Goal: Communication & Community: Answer question/provide support

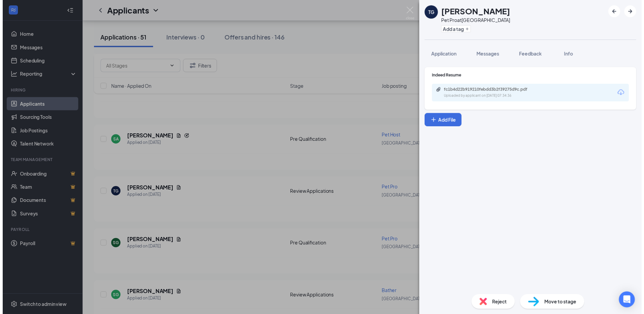
scroll to position [406, 0]
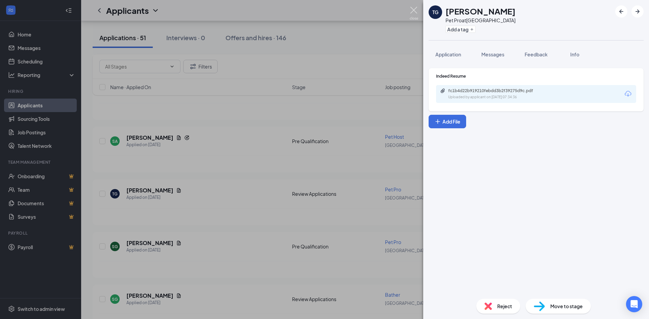
click at [414, 10] on img at bounding box center [414, 13] width 8 height 13
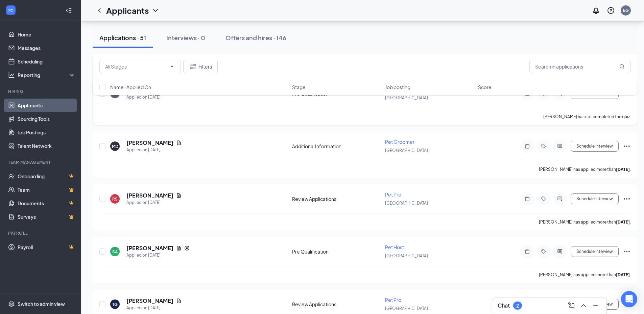
scroll to position [270, 0]
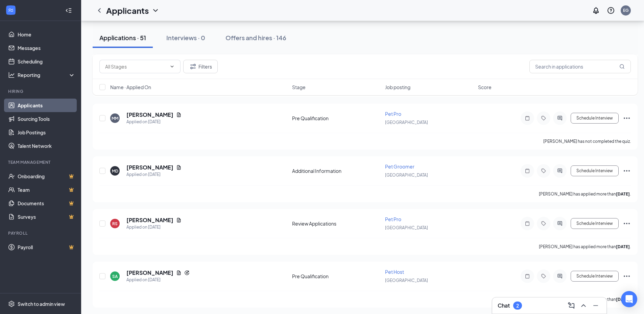
click at [505, 309] on h3 "Chat" at bounding box center [504, 305] width 12 height 7
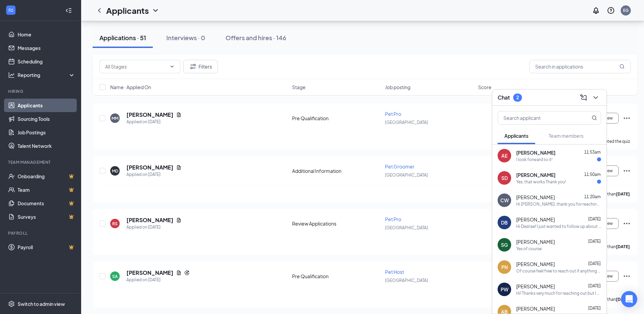
click at [523, 182] on div "Yes, that works Thank you!" at bounding box center [541, 182] width 50 height 6
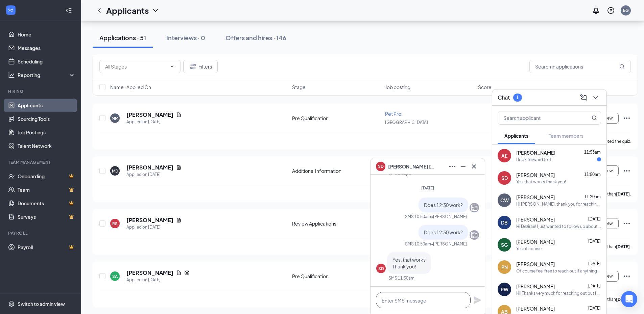
click at [436, 303] on textarea at bounding box center [423, 300] width 95 height 16
type textarea "See you then!"
click at [475, 301] on icon "Plane" at bounding box center [477, 300] width 8 height 8
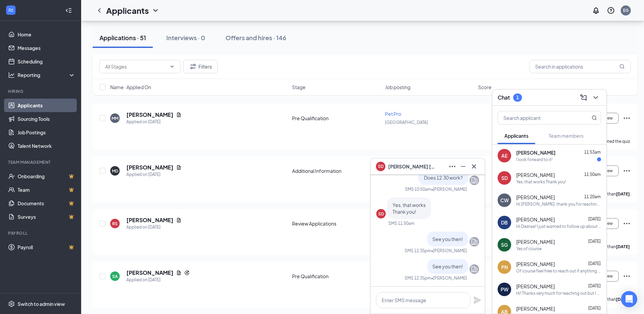
click at [471, 272] on icon "Company" at bounding box center [474, 269] width 6 height 6
click at [453, 165] on icon "Ellipses" at bounding box center [452, 167] width 8 height 8
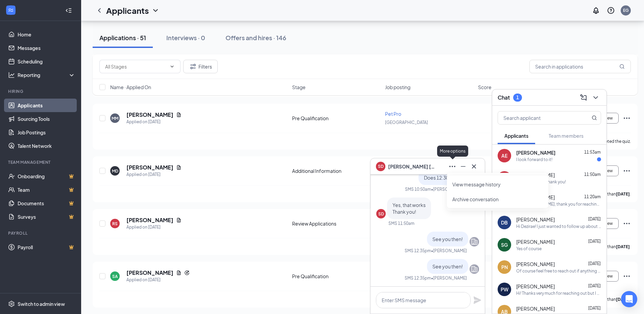
click at [448, 146] on div "More options" at bounding box center [452, 151] width 31 height 11
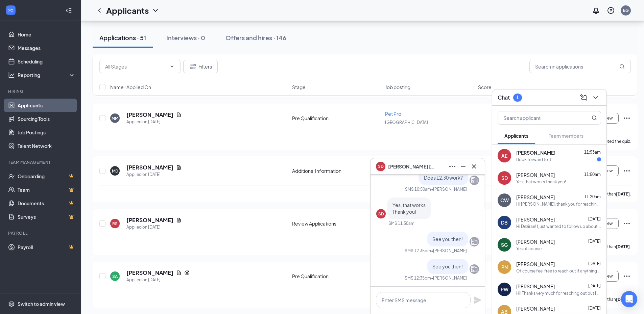
click at [454, 64] on div "Filters" at bounding box center [364, 67] width 531 height 14
click at [548, 181] on div "I look forward to it!" at bounding box center [534, 182] width 36 height 6
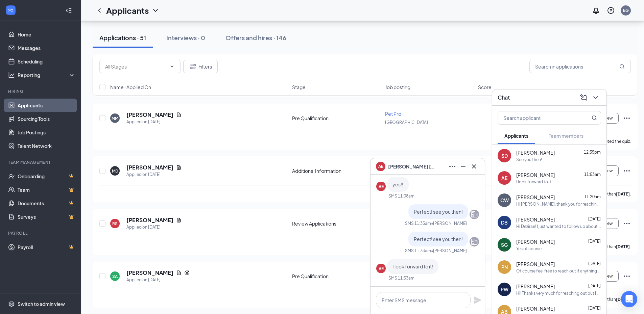
click at [415, 166] on span "Audrey Edwards" at bounding box center [411, 166] width 47 height 7
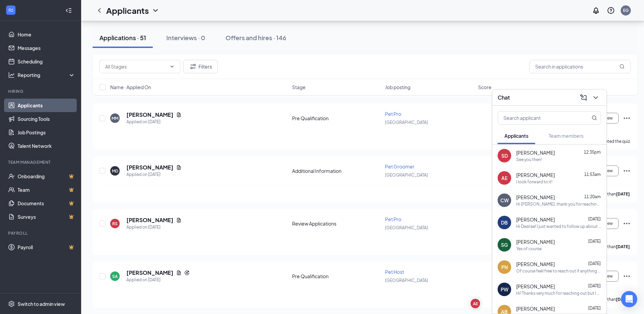
click at [522, 175] on span "[PERSON_NAME]" at bounding box center [535, 175] width 39 height 7
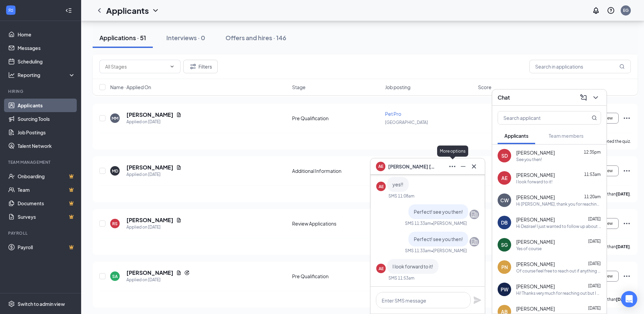
click at [453, 167] on icon "Ellipses" at bounding box center [452, 167] width 8 height 8
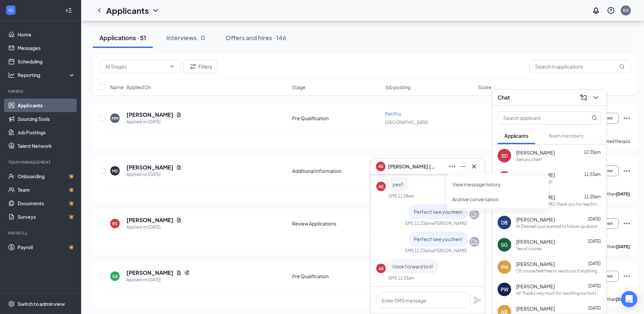
click at [401, 168] on span "Audrey Edwards" at bounding box center [411, 166] width 47 height 7
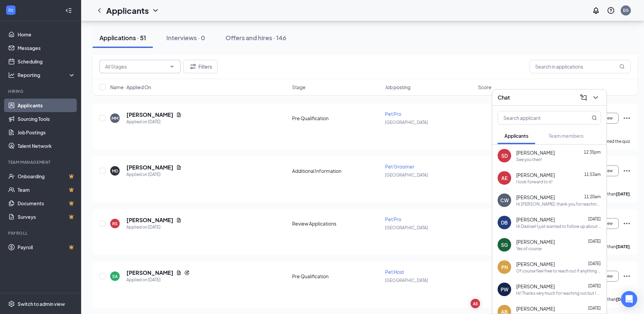
click at [161, 65] on input "text" at bounding box center [136, 66] width 62 height 7
click at [158, 70] on input "text" at bounding box center [136, 66] width 62 height 7
click at [143, 65] on input "text" at bounding box center [136, 66] width 62 height 7
click at [188, 104] on div "MM Mckinley Marshall Applied on Aug 24 Pre Qualification Pet Pro Denver Schedul…" at bounding box center [365, 127] width 545 height 46
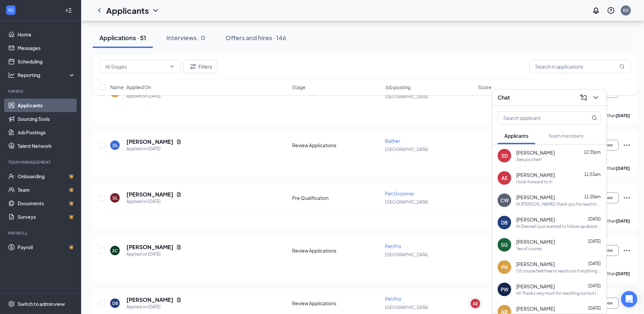
scroll to position [905, 0]
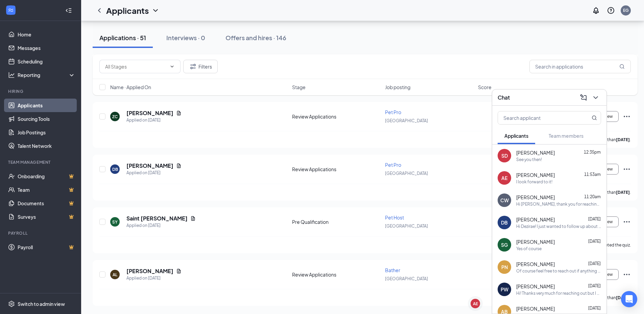
click at [505, 97] on h3 "Chat" at bounding box center [504, 97] width 12 height 7
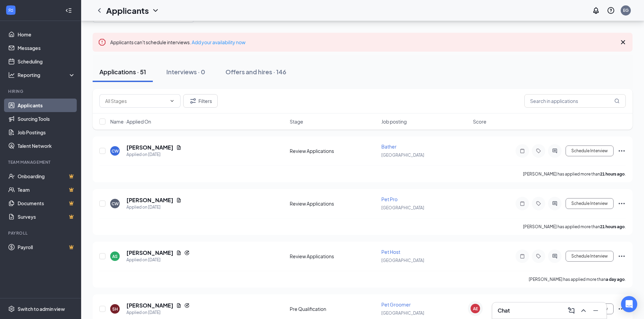
scroll to position [0, 0]
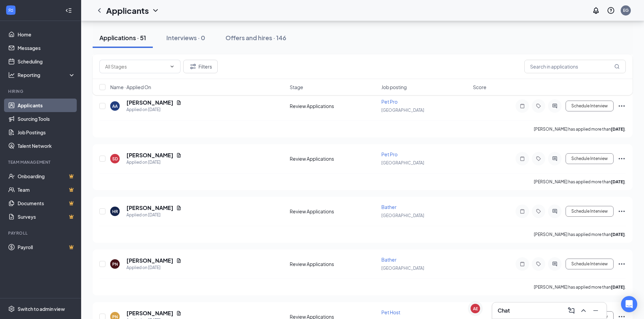
scroll to position [1251, 0]
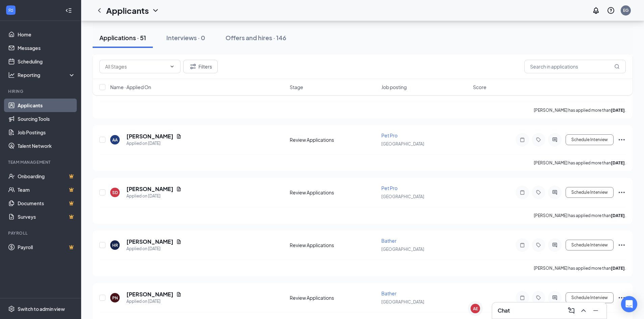
click at [514, 308] on div "Chat" at bounding box center [549, 311] width 103 height 11
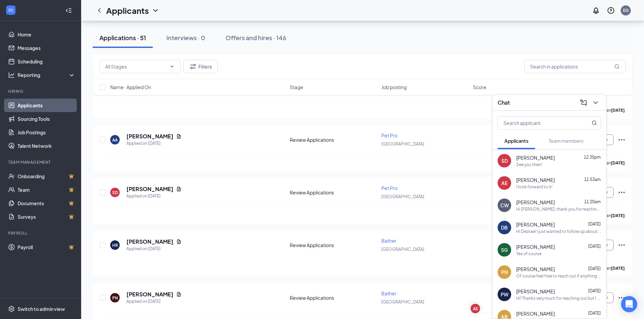
click at [532, 204] on span "[PERSON_NAME]" at bounding box center [535, 202] width 39 height 7
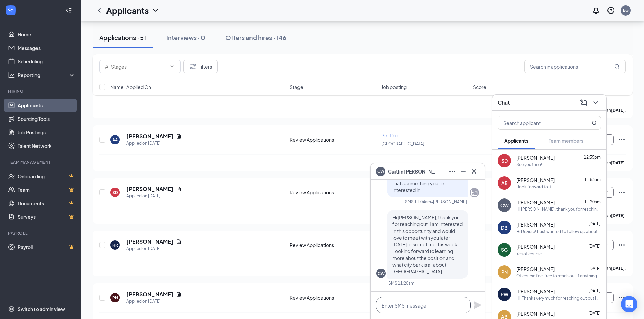
click at [429, 306] on textarea at bounding box center [423, 305] width 95 height 16
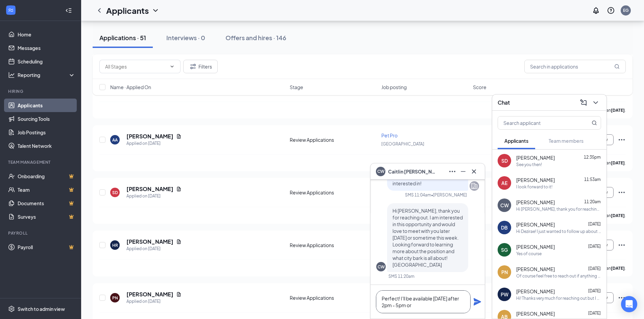
click at [455, 300] on textarea "Perfect! I'll be available [DATE] after 2pm - 5pm or" at bounding box center [423, 302] width 95 height 23
click at [429, 308] on textarea "Perfect! I'll be available [DATE] after 2pm - 5pm or" at bounding box center [423, 302] width 95 height 23
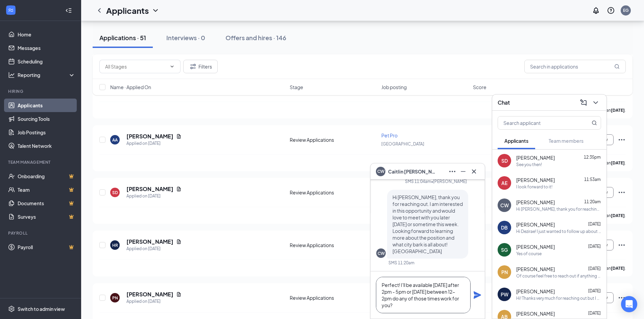
type textarea "Perfect! I'll be available [DATE] after 2pm - 5pm or [DATE] between 12-2pm do a…"
click at [476, 297] on icon "Plane" at bounding box center [477, 295] width 7 height 7
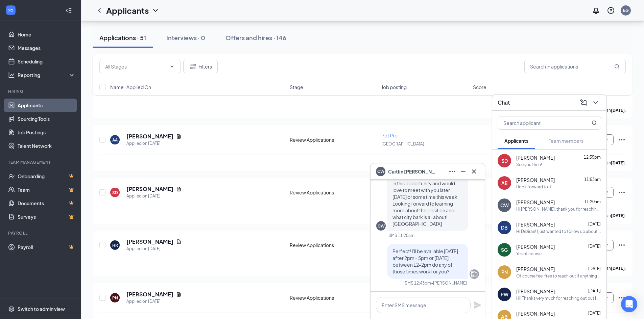
scroll to position [0, 0]
click at [460, 171] on icon "Minimize" at bounding box center [463, 172] width 8 height 8
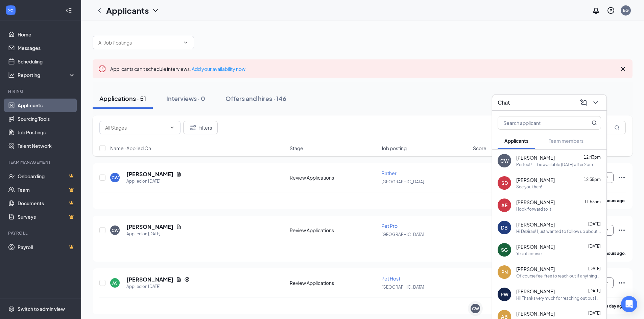
click at [530, 101] on div "Chat" at bounding box center [549, 102] width 103 height 10
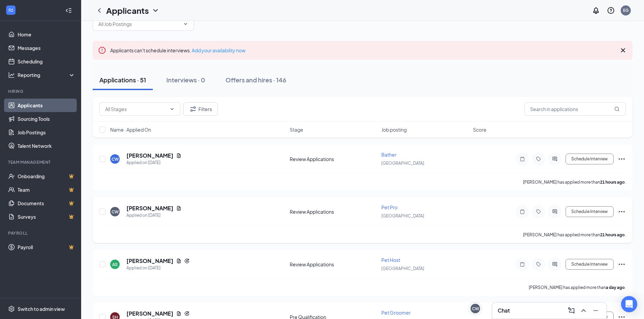
scroll to position [34, 0]
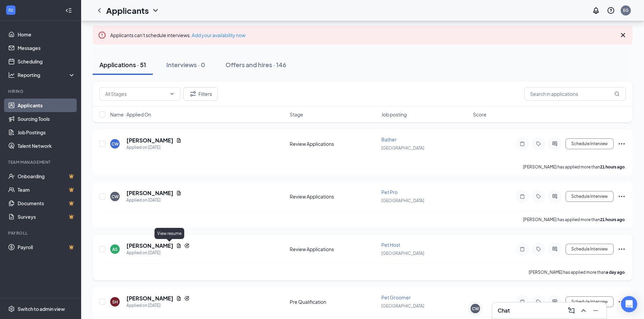
click at [176, 244] on icon "Document" at bounding box center [178, 245] width 5 height 5
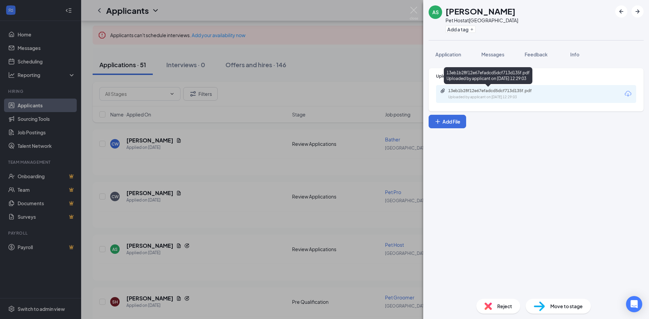
click at [470, 97] on div "Uploaded by applicant on [DATE] 12:29:03" at bounding box center [498, 97] width 101 height 5
click at [413, 12] on img at bounding box center [414, 13] width 8 height 13
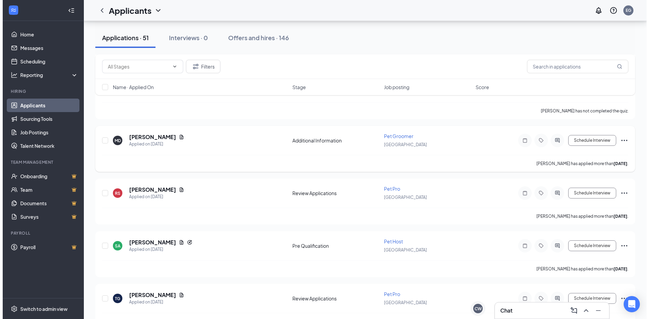
scroll to position [304, 0]
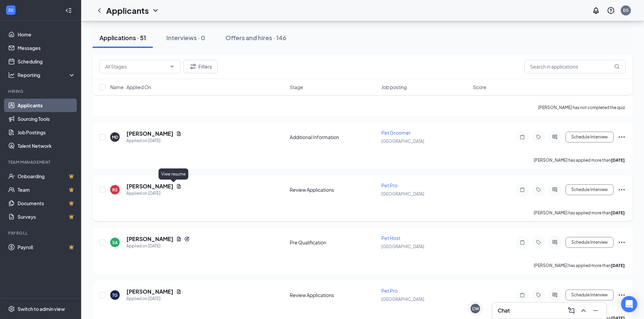
click at [176, 187] on icon "Document" at bounding box center [178, 186] width 5 height 5
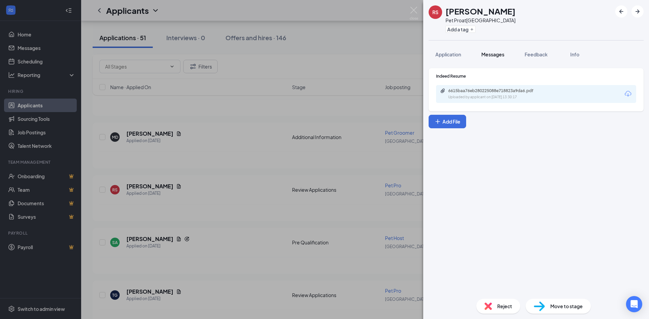
click at [488, 54] on span "Messages" at bounding box center [492, 54] width 23 height 6
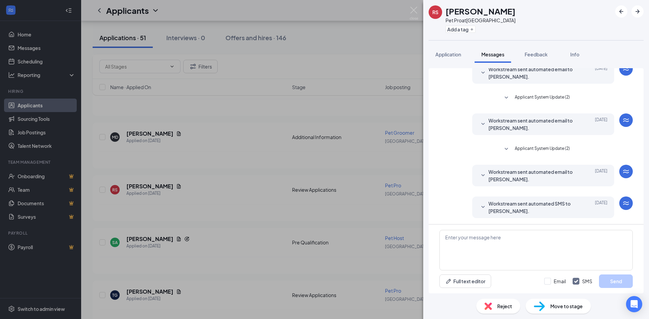
scroll to position [30, 0]
click at [452, 53] on span "Application" at bounding box center [448, 54] width 26 height 6
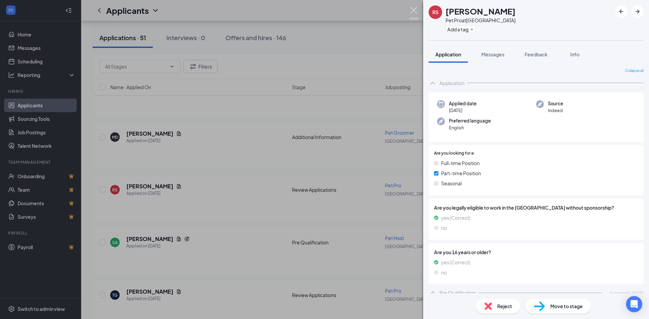
click at [412, 9] on img at bounding box center [414, 13] width 8 height 13
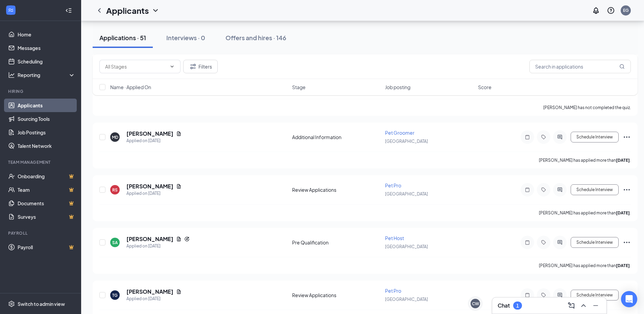
click at [495, 306] on div "Chat 1" at bounding box center [549, 306] width 114 height 16
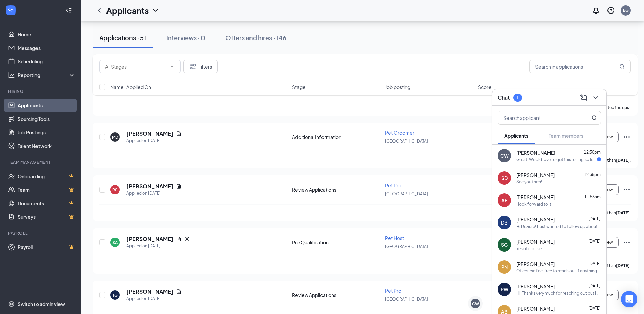
click at [527, 153] on span "[PERSON_NAME]" at bounding box center [535, 152] width 39 height 7
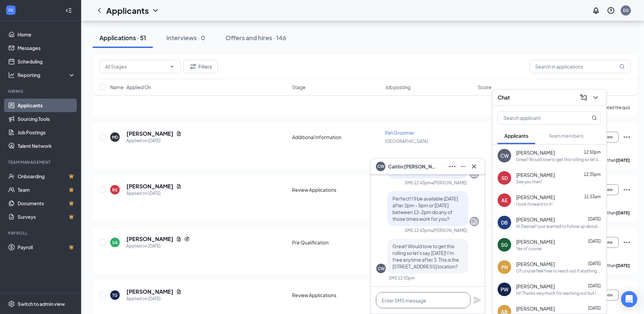
click at [441, 302] on textarea at bounding box center [423, 300] width 95 height 16
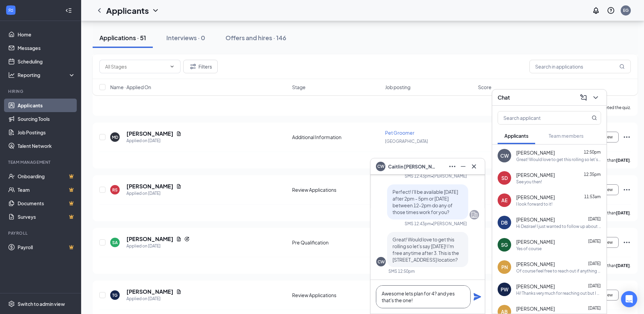
type textarea "Awesome lets plan for 4? and yes that's the one!"
click at [476, 297] on icon "Plane" at bounding box center [477, 297] width 8 height 8
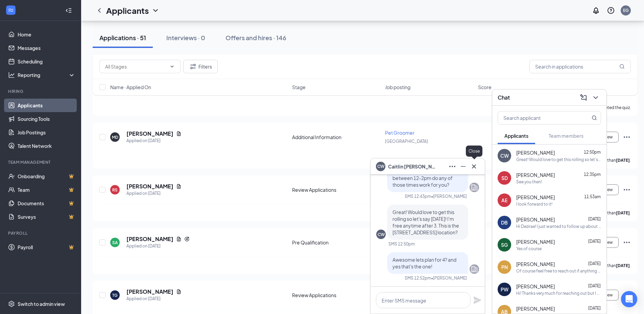
click at [474, 167] on icon "Cross" at bounding box center [474, 167] width 8 height 8
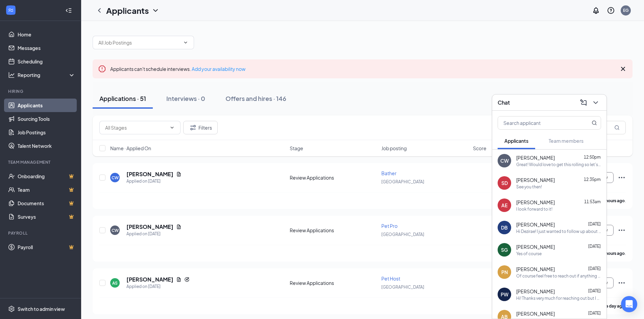
click at [518, 99] on div "Chat" at bounding box center [549, 102] width 103 height 10
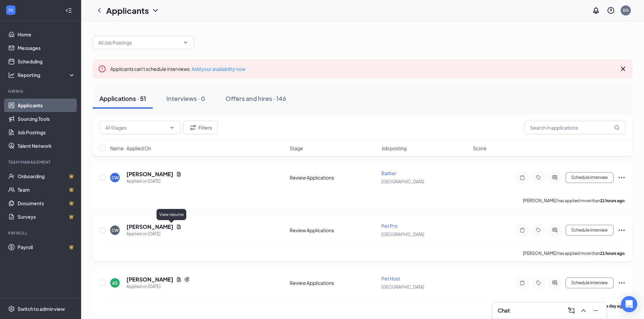
click at [176, 227] on icon "Document" at bounding box center [178, 226] width 5 height 5
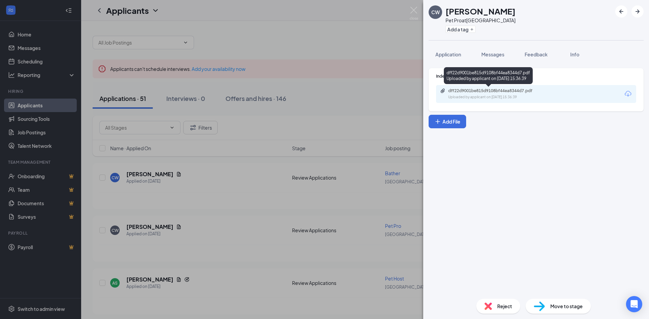
click at [494, 90] on div "dff22d9001be815d9108bf44ea8344d7.pdf" at bounding box center [495, 90] width 95 height 5
click at [415, 11] on img at bounding box center [414, 13] width 8 height 13
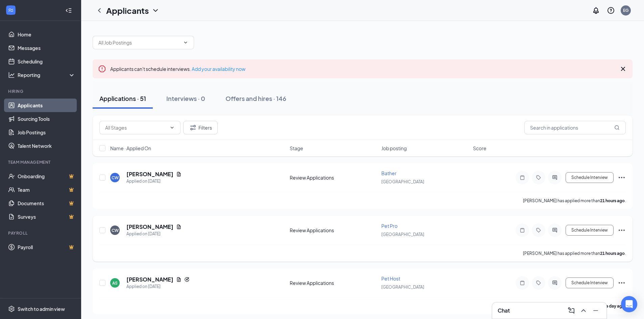
click at [388, 225] on span "Pet Pro" at bounding box center [389, 226] width 16 height 6
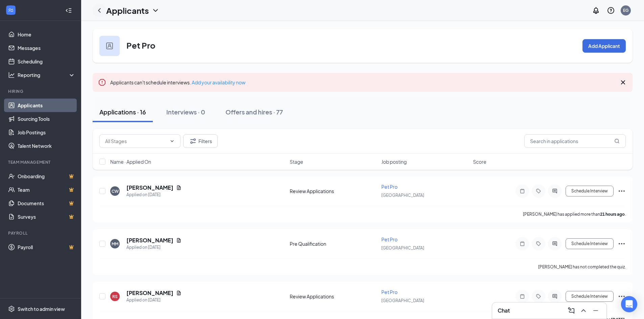
click at [97, 9] on icon "ChevronLeft" at bounding box center [99, 10] width 8 height 8
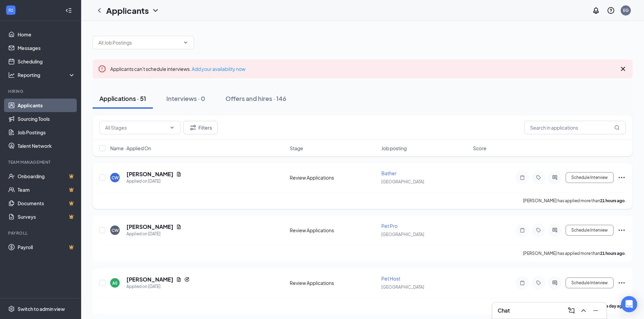
click at [153, 193] on div "[PERSON_NAME] has applied more than 21 hours ago ." at bounding box center [362, 200] width 526 height 17
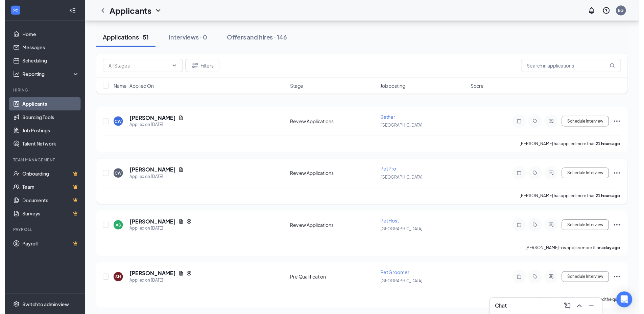
scroll to position [68, 0]
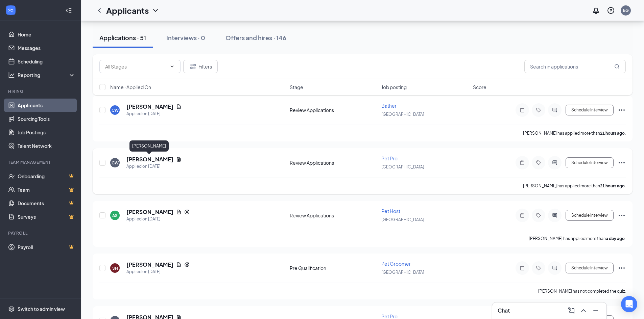
click at [162, 160] on h5 "[PERSON_NAME]" at bounding box center [149, 159] width 47 height 7
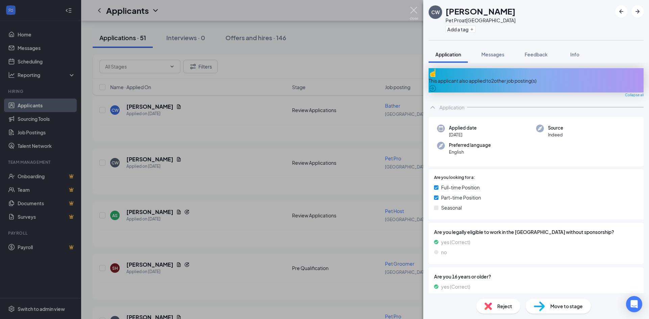
click at [415, 9] on img at bounding box center [414, 13] width 8 height 13
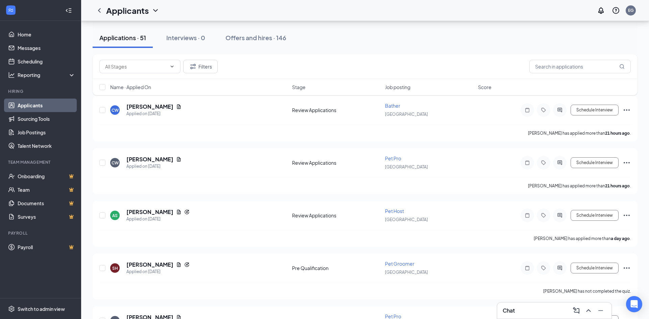
click at [503, 307] on h3 "Chat" at bounding box center [509, 310] width 12 height 7
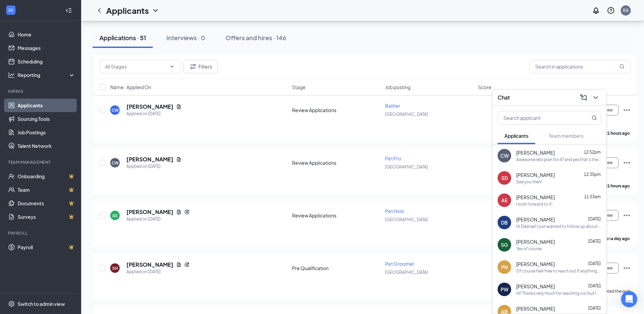
click at [516, 162] on div "Awesome lets plan for 4? and yes that's the one!" at bounding box center [558, 160] width 85 height 6
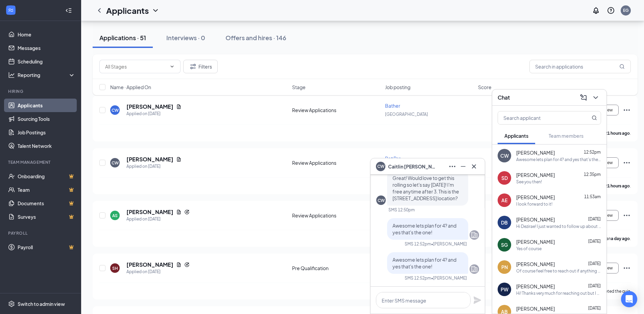
click at [522, 100] on div "Chat" at bounding box center [549, 97] width 103 height 10
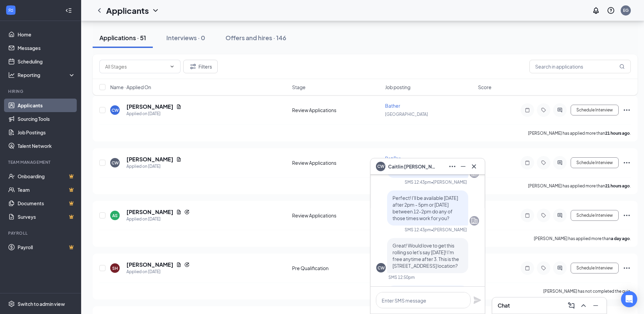
scroll to position [-34, 0]
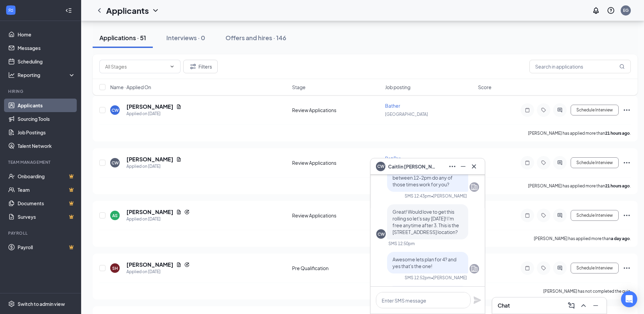
click at [437, 164] on div "CW [PERSON_NAME]" at bounding box center [427, 166] width 103 height 11
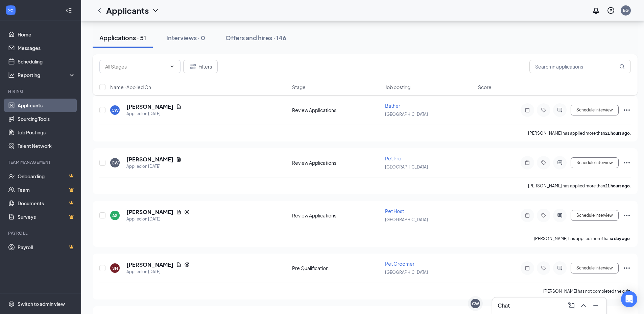
scroll to position [0, 0]
click at [160, 107] on h5 "[PERSON_NAME]" at bounding box center [149, 106] width 47 height 7
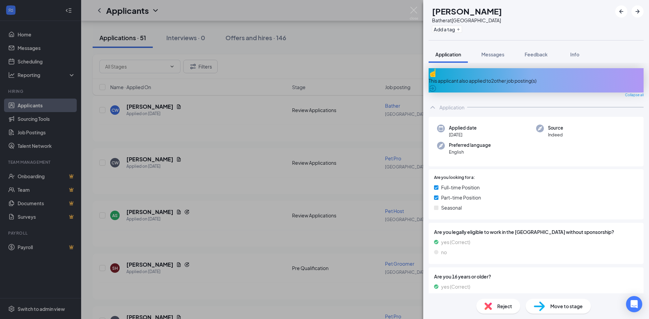
drag, startPoint x: 351, startPoint y: 128, endPoint x: 414, endPoint y: 5, distance: 138.9
click at [351, 129] on div "CW [PERSON_NAME] Bather at [GEOGRAPHIC_DATA] Add a tag Application Messages Fee…" at bounding box center [324, 159] width 649 height 319
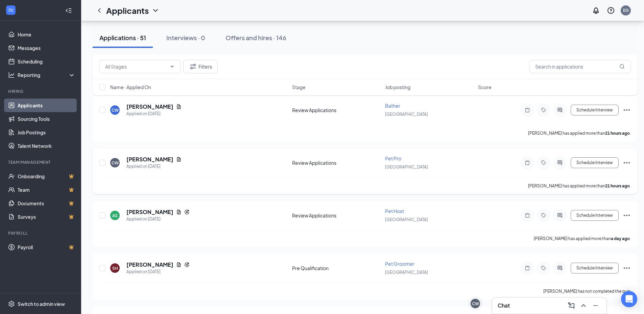
click at [177, 161] on icon "Document" at bounding box center [179, 159] width 4 height 4
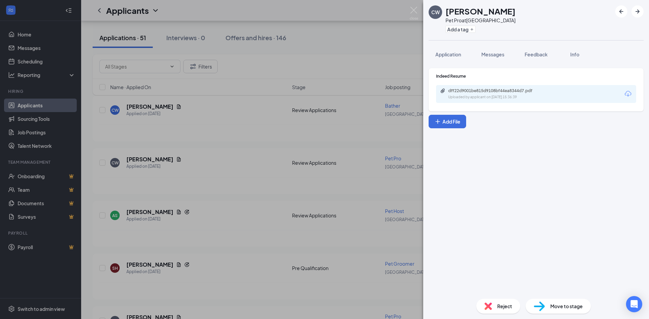
click at [479, 88] on div "dff22d9001be815d9108bf44ea8344d7.pdf Uploaded by applicant on [DATE] 15:36:39" at bounding box center [536, 94] width 200 height 18
click at [485, 94] on div "dff22d9001be815d9108bf44ea8344d7.pdf Uploaded by applicant on [DATE] 15:36:39" at bounding box center [495, 94] width 110 height 12
click at [411, 8] on img at bounding box center [414, 13] width 8 height 13
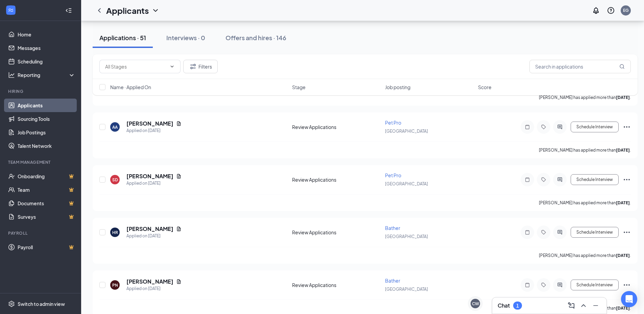
scroll to position [1318, 0]
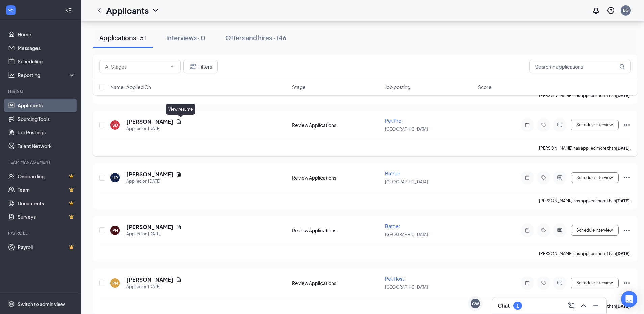
click at [179, 123] on icon "Document" at bounding box center [178, 121] width 5 height 5
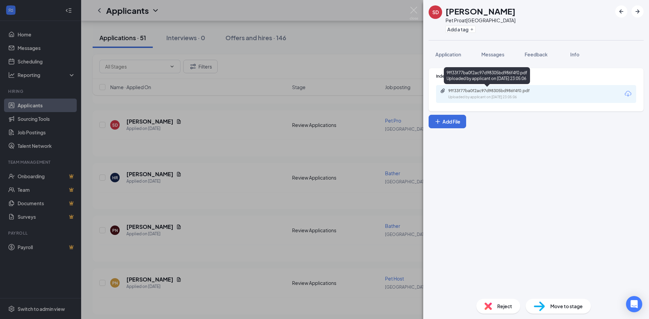
click at [451, 89] on div "9ff33f77ba0f2ac97d98305bd986f4f0.pdf" at bounding box center [495, 90] width 95 height 5
click at [413, 7] on img at bounding box center [414, 13] width 8 height 13
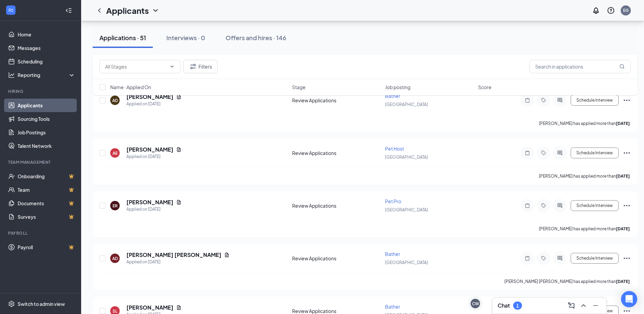
scroll to position [1724, 0]
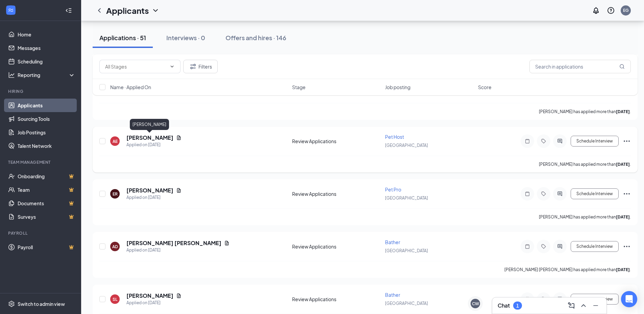
click at [166, 137] on h5 "[PERSON_NAME]" at bounding box center [149, 137] width 47 height 7
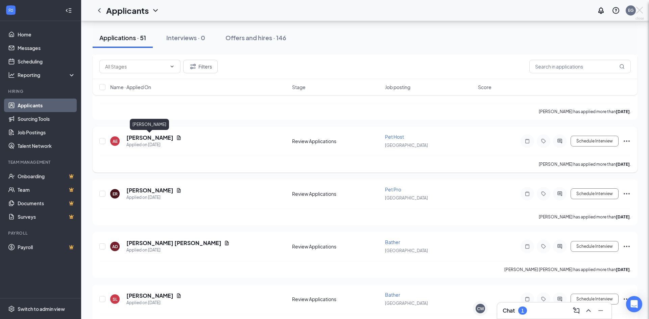
click at [174, 138] on div at bounding box center [324, 159] width 649 height 319
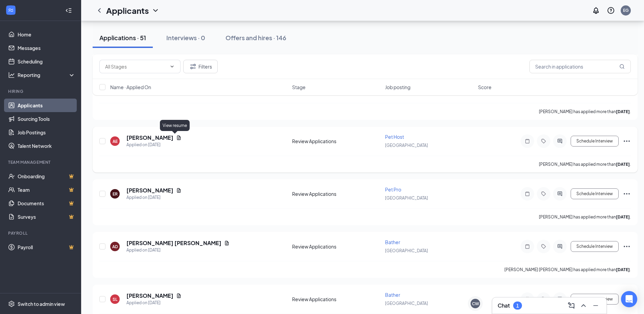
click at [176, 138] on icon "Document" at bounding box center [178, 137] width 5 height 5
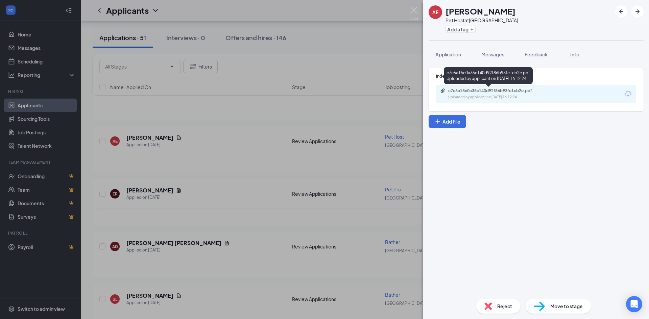
click at [457, 94] on div "c7e6a15e0a35c140d92f86b93fe1cb2e.pdf Uploaded by applicant on [DATE] 16:12:24" at bounding box center [495, 94] width 110 height 12
click at [412, 8] on img at bounding box center [414, 13] width 8 height 13
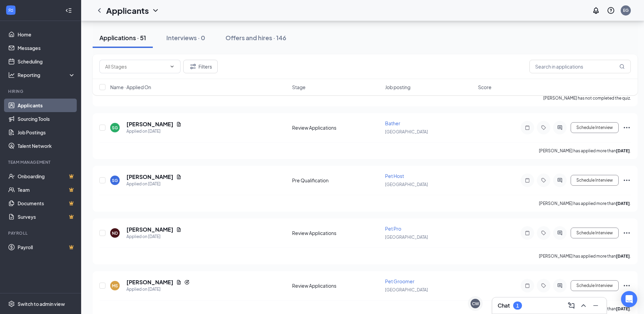
scroll to position [575, 0]
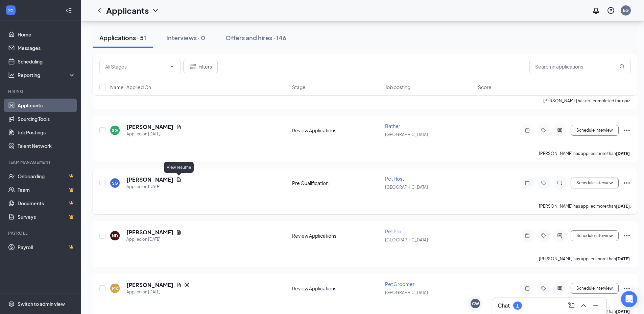
click at [177, 180] on icon "Document" at bounding box center [179, 179] width 4 height 4
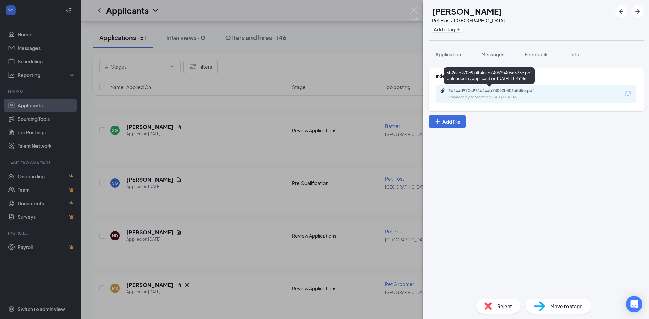
click at [449, 95] on div "Uploaded by applicant on [DATE] 11:49:46" at bounding box center [498, 97] width 101 height 5
click at [412, 7] on img at bounding box center [414, 13] width 8 height 13
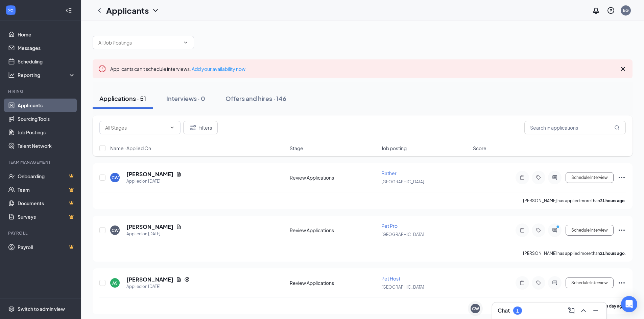
click at [513, 310] on div "Chat 1" at bounding box center [510, 311] width 24 height 8
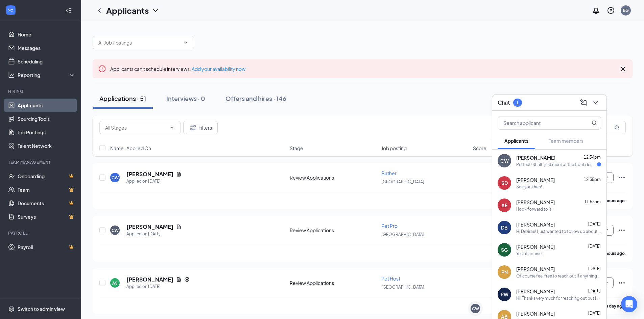
click at [530, 165] on div "Perfect! Shall I just meet at the front desk? Looking forward to seeing the loc…" at bounding box center [556, 165] width 81 height 6
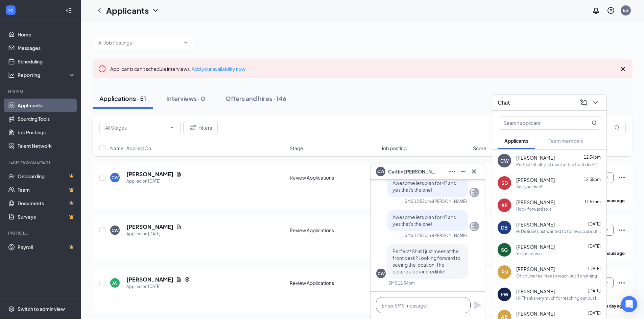
click at [431, 304] on textarea at bounding box center [423, 305] width 95 height 16
type textarea "Y"
click at [475, 173] on icon "Cross" at bounding box center [474, 172] width 8 height 8
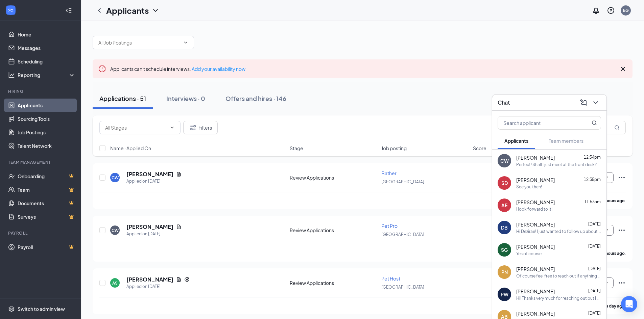
click at [522, 99] on div "Chat" at bounding box center [549, 102] width 103 height 10
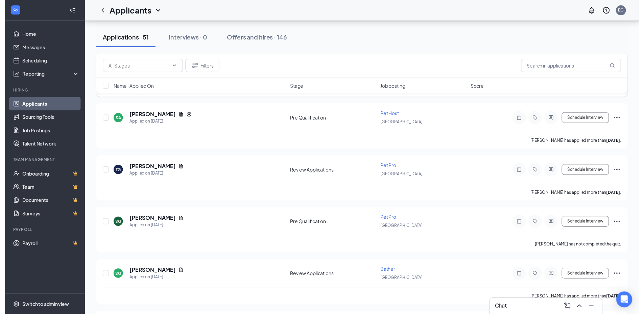
scroll to position [439, 0]
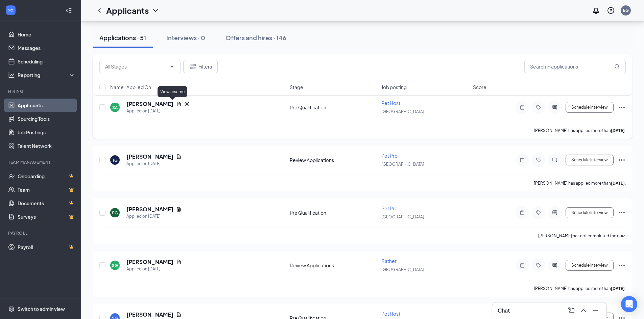
click at [177, 105] on icon "Document" at bounding box center [179, 104] width 4 height 4
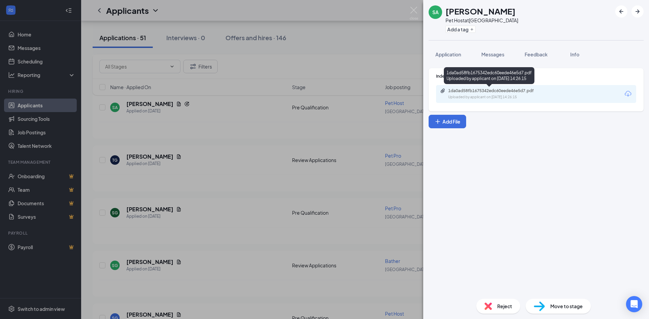
click at [471, 96] on div "Uploaded by applicant on [DATE] 14:26:15" at bounding box center [498, 97] width 101 height 5
click at [414, 12] on img at bounding box center [414, 13] width 8 height 13
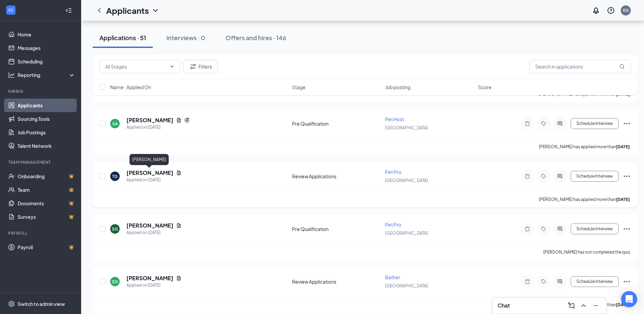
scroll to position [406, 0]
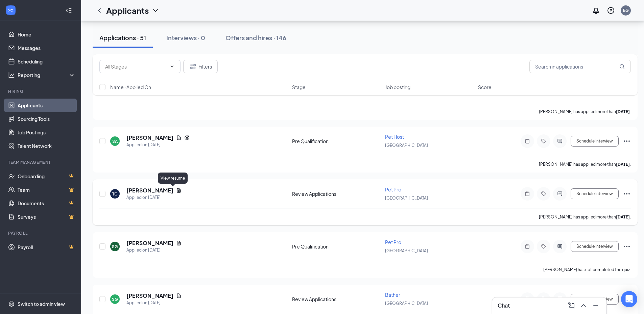
click at [177, 192] on icon "Document" at bounding box center [179, 190] width 4 height 4
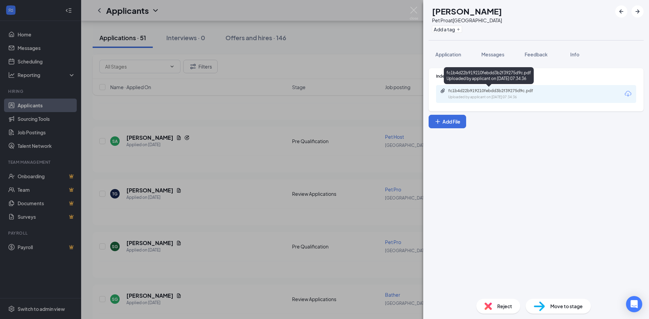
click at [461, 95] on div "Uploaded by applicant on [DATE] 07:34:36" at bounding box center [498, 97] width 101 height 5
click at [412, 13] on img at bounding box center [414, 13] width 8 height 13
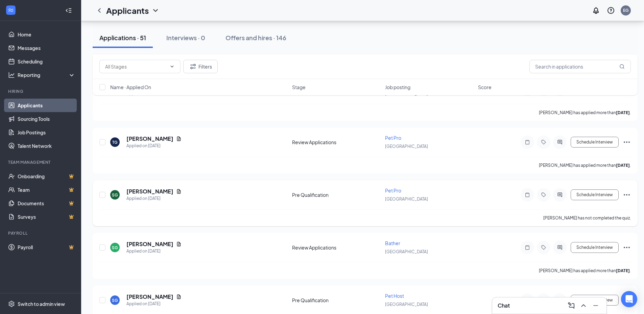
scroll to position [473, 0]
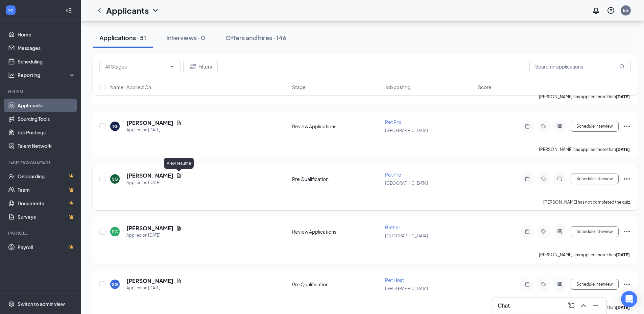
click at [177, 175] on icon "Document" at bounding box center [178, 175] width 5 height 5
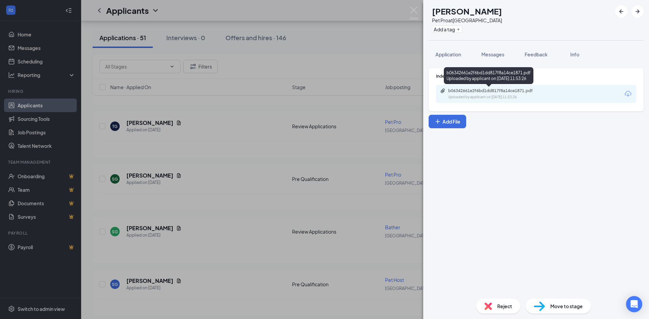
click at [468, 92] on div "b06342661e2f6bd1dd817f8a14ce1871.pdf" at bounding box center [495, 90] width 95 height 5
click at [412, 11] on img at bounding box center [414, 13] width 8 height 13
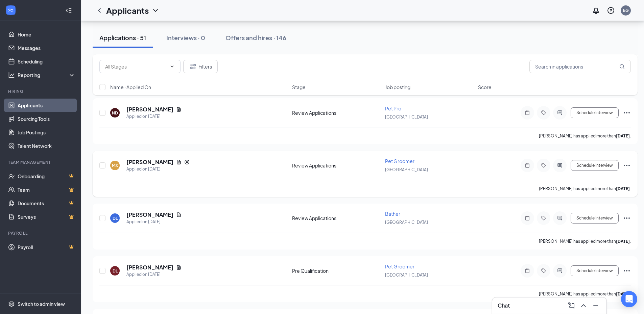
scroll to position [710, 0]
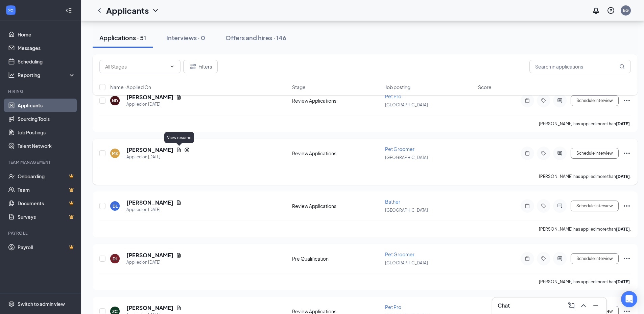
click at [178, 150] on icon "Document" at bounding box center [178, 149] width 5 height 5
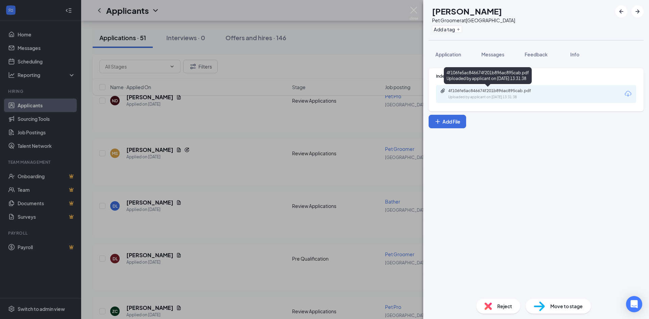
click at [507, 92] on div "4f106fe5ac846674f201b896ac895cab.pdf" at bounding box center [495, 90] width 95 height 5
drag, startPoint x: 413, startPoint y: 9, endPoint x: 417, endPoint y: 0, distance: 9.2
click at [413, 9] on img at bounding box center [414, 13] width 8 height 13
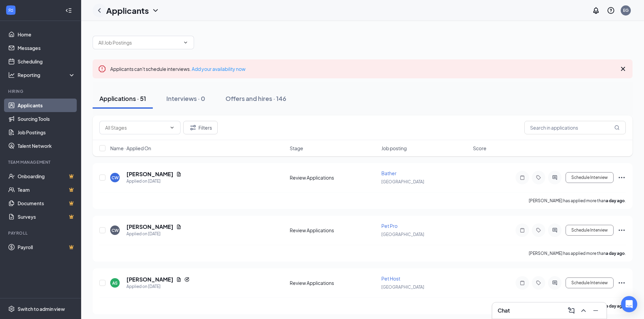
click at [99, 9] on icon "ChevronLeft" at bounding box center [99, 10] width 8 height 8
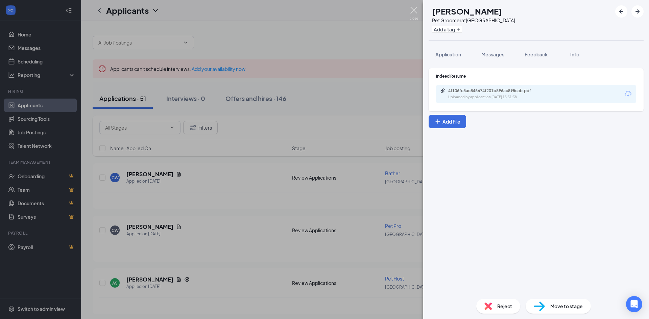
click at [415, 8] on img at bounding box center [414, 13] width 8 height 13
